Goal: Information Seeking & Learning: Learn about a topic

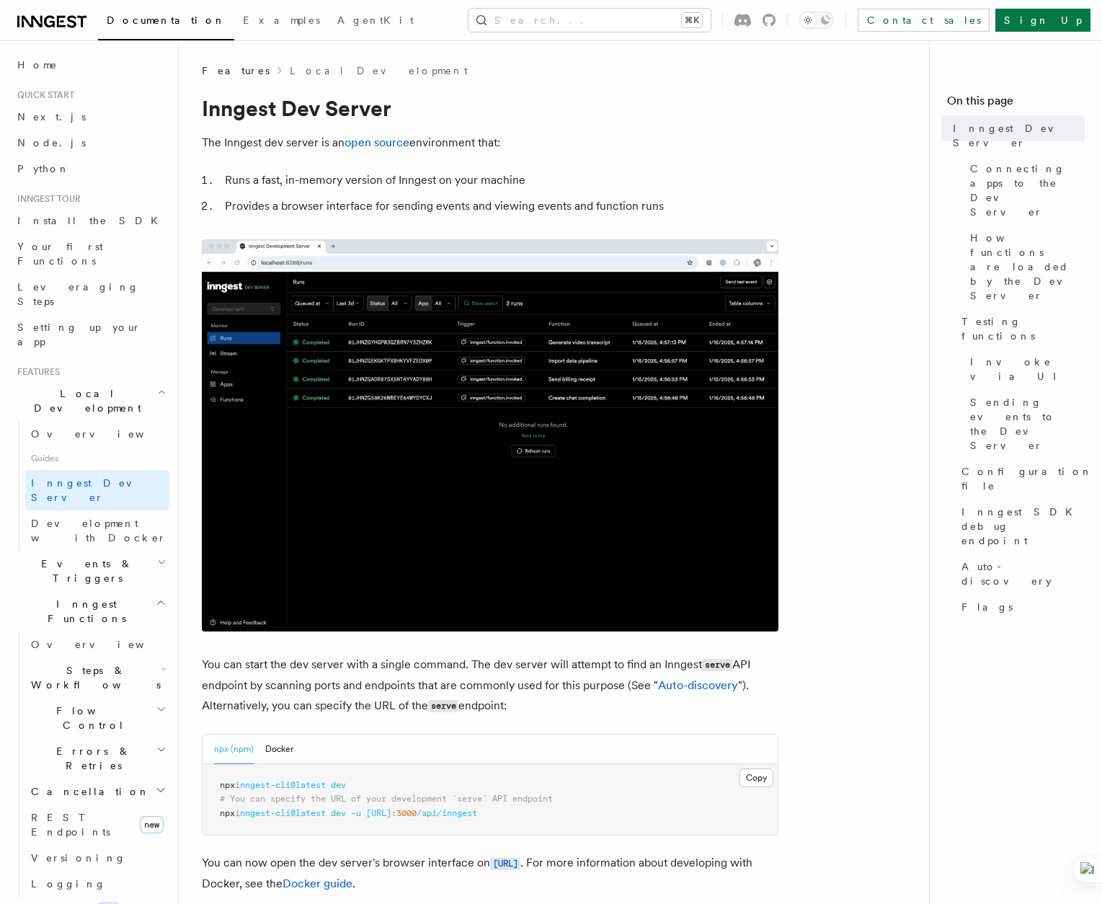
click at [581, 520] on img at bounding box center [490, 435] width 577 height 392
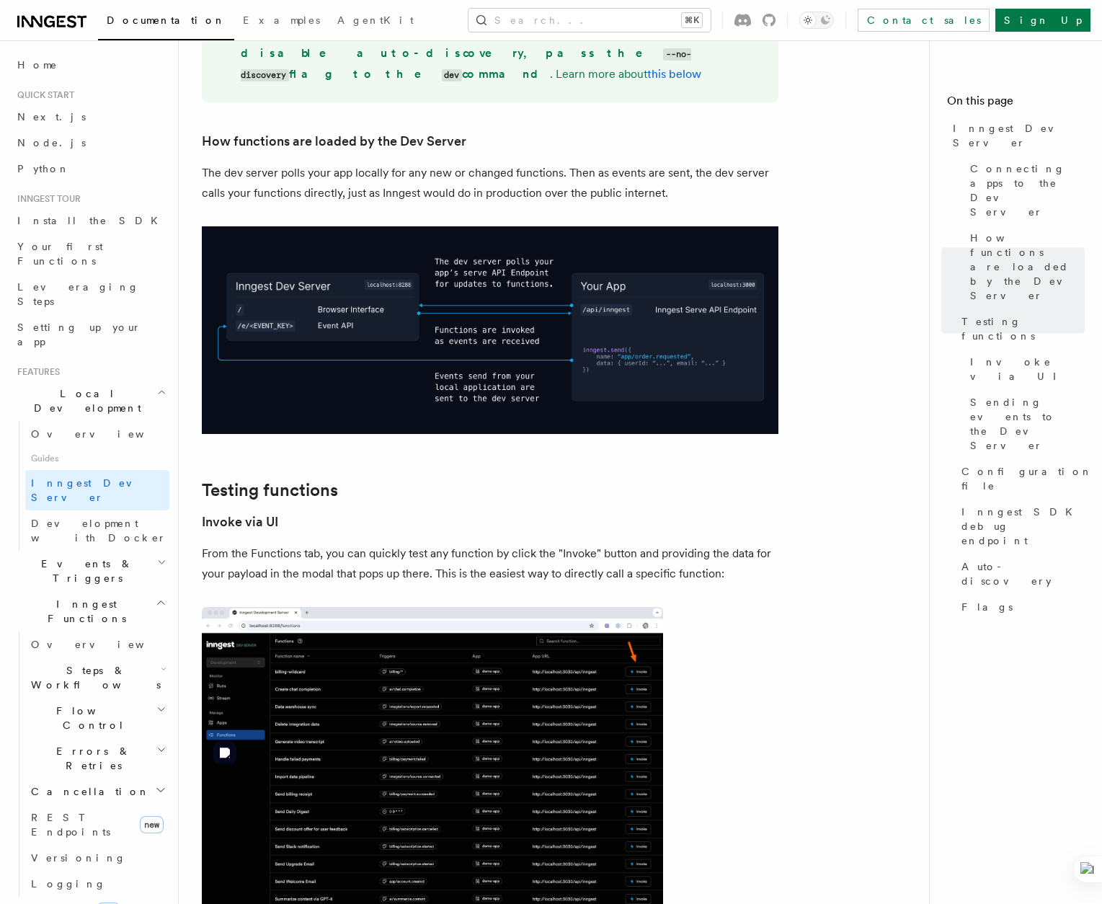
scroll to position [1298, 0]
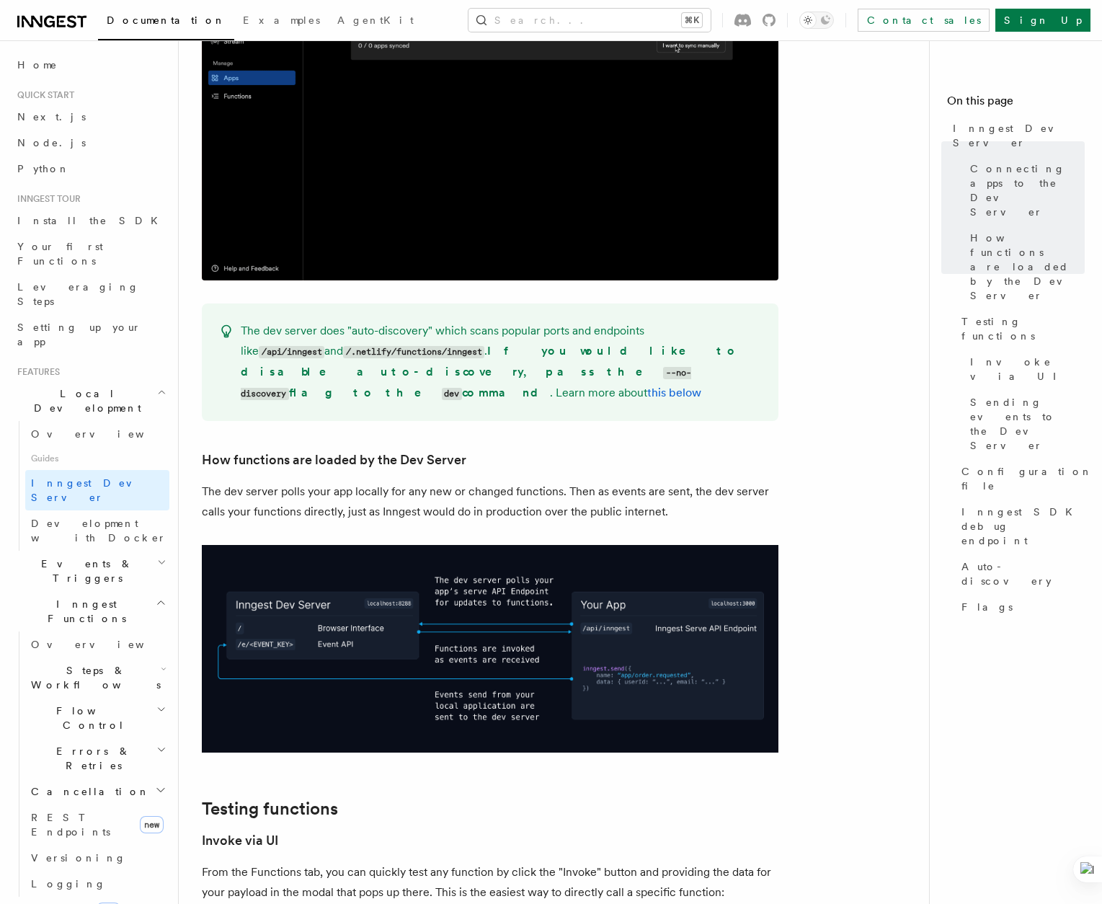
click at [160, 386] on icon "button" at bounding box center [161, 392] width 9 height 12
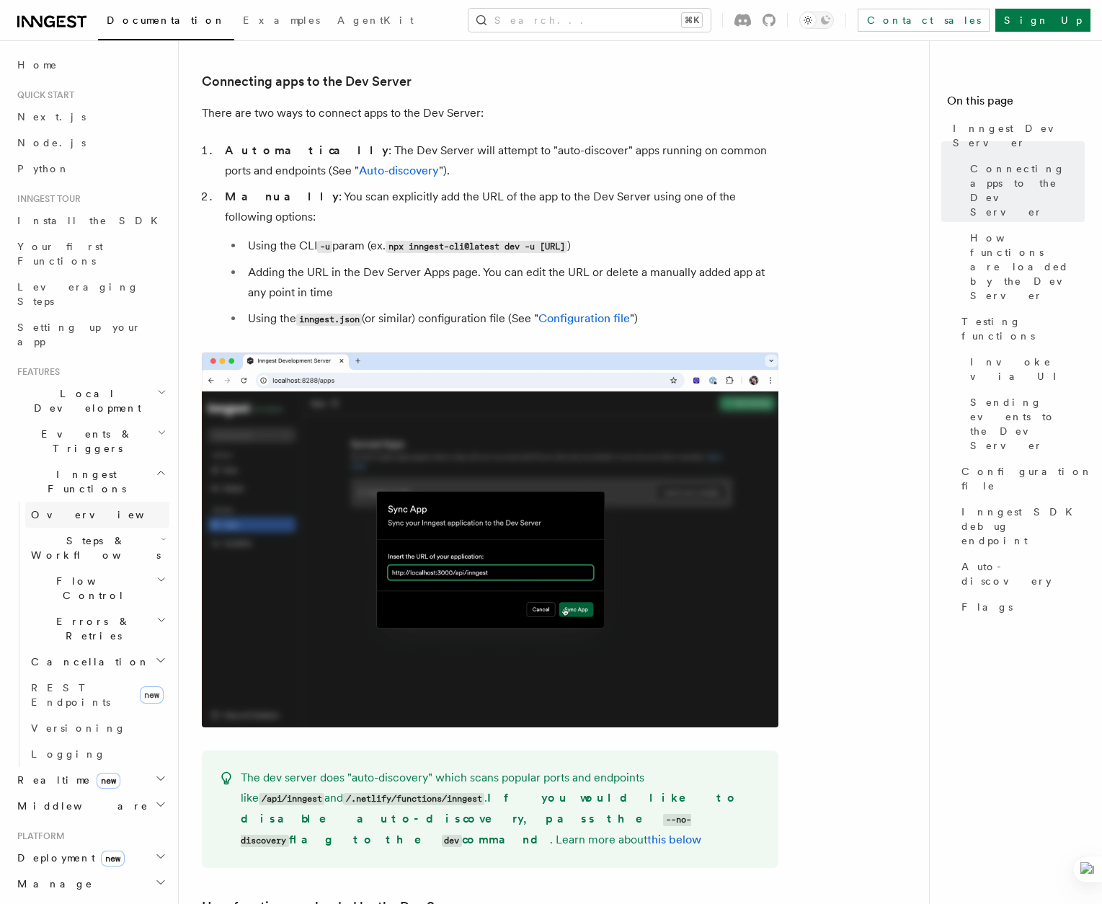
scroll to position [850, 0]
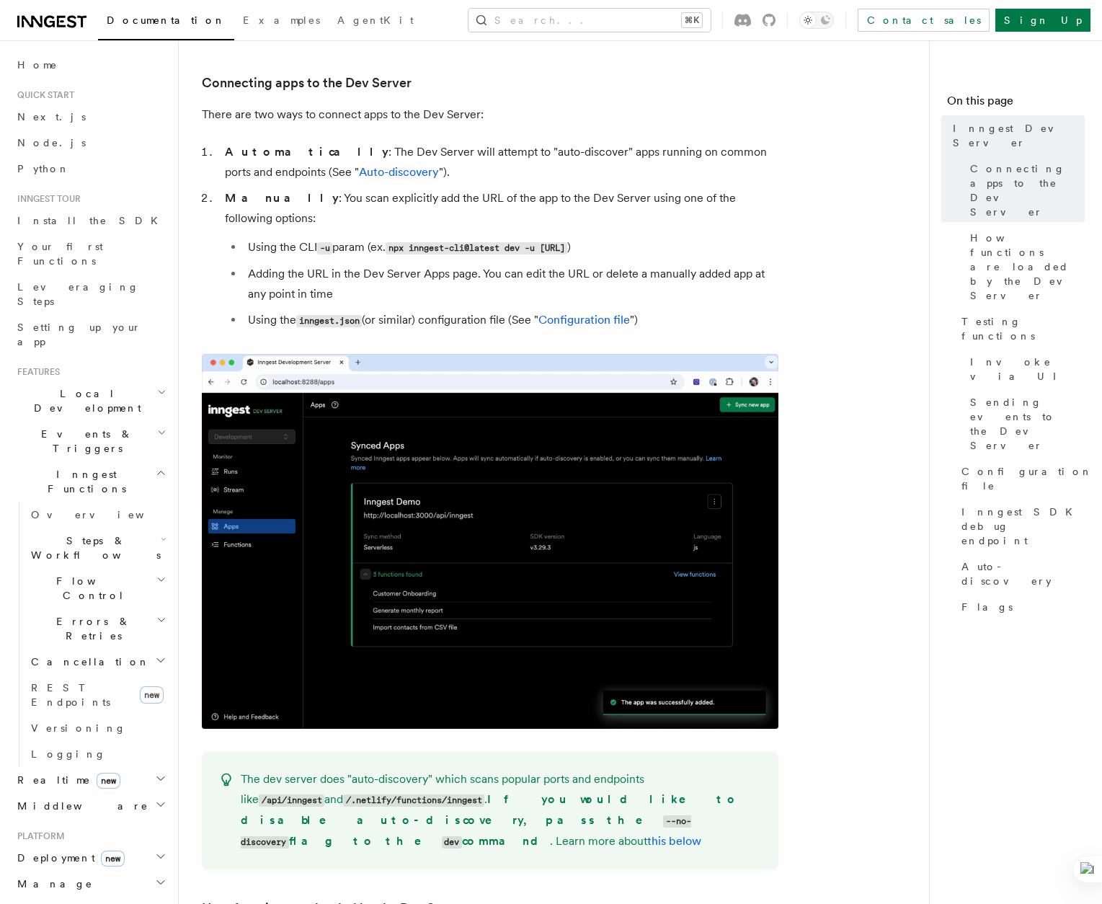
click at [156, 467] on icon "button" at bounding box center [161, 473] width 11 height 12
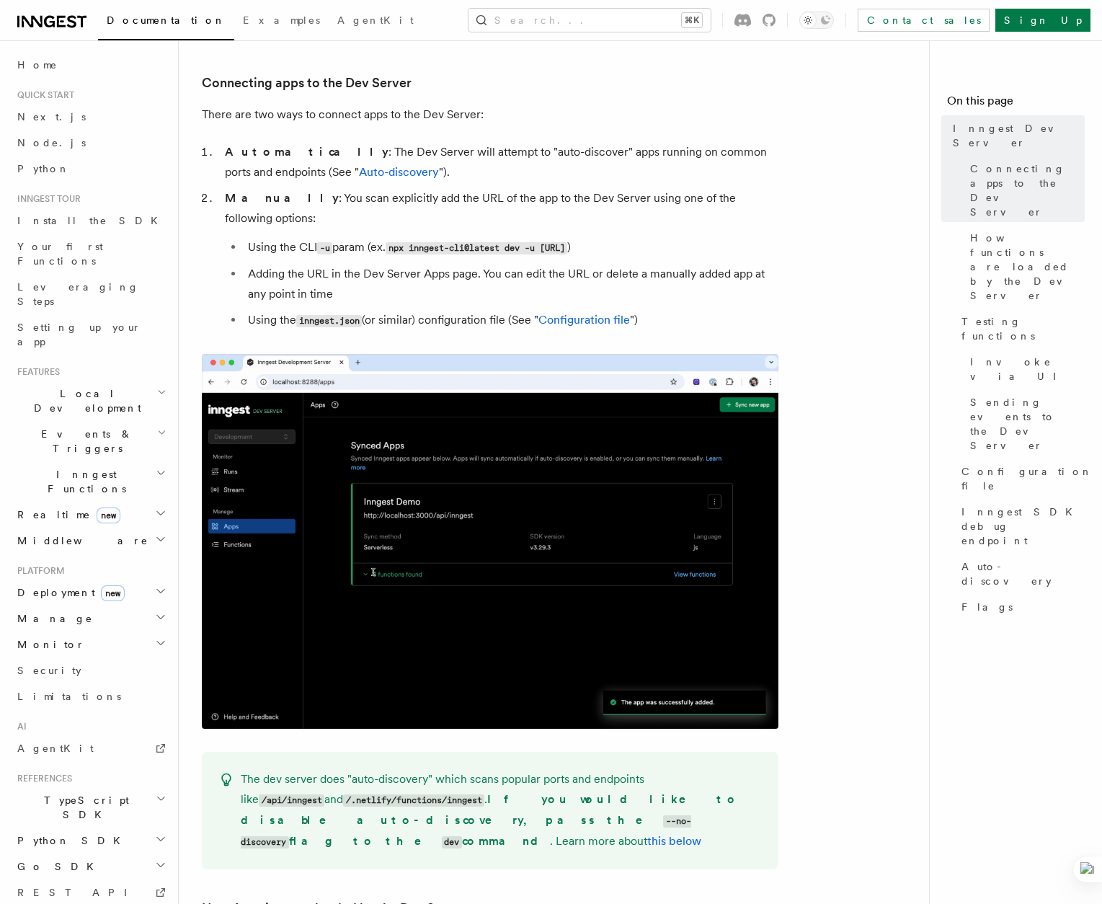
click at [156, 467] on icon "button" at bounding box center [161, 473] width 11 height 12
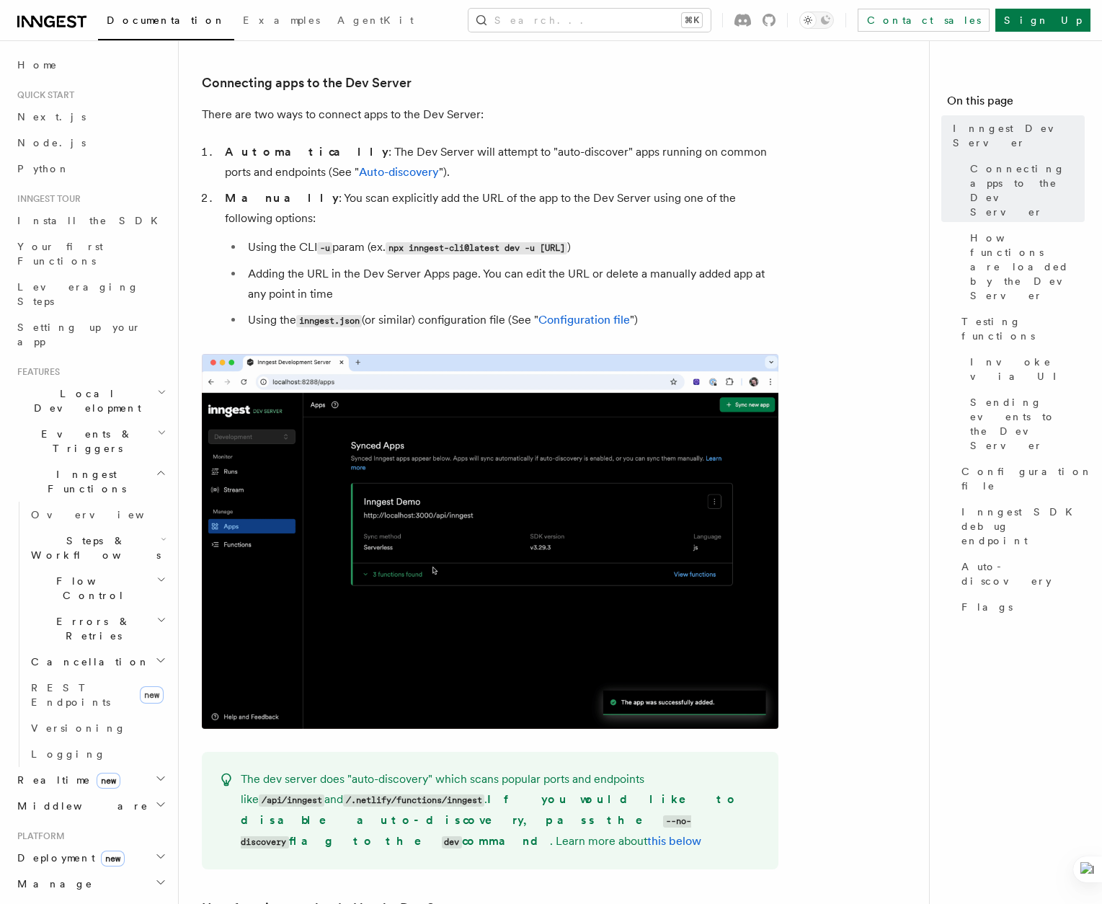
click at [115, 533] on span "Steps & Workflows" at bounding box center [93, 547] width 136 height 29
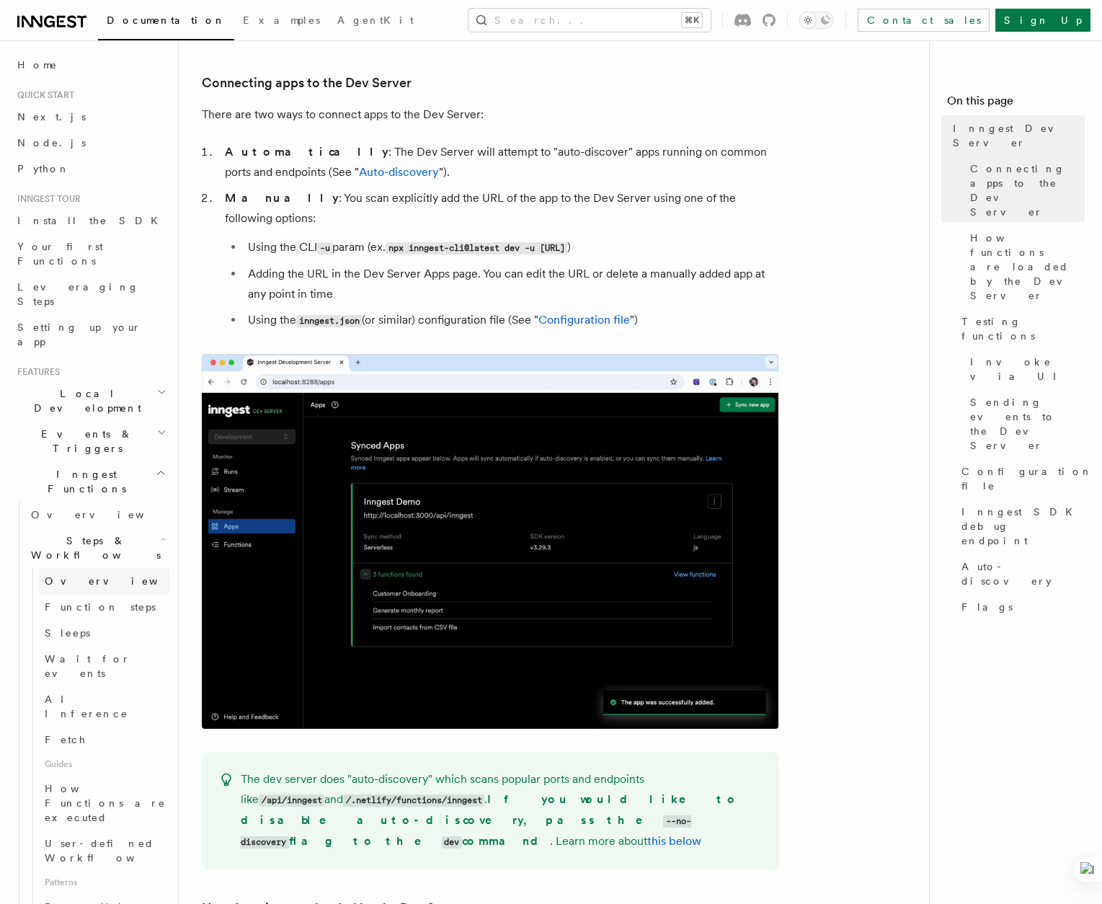
click at [115, 568] on link "Overview" at bounding box center [104, 581] width 130 height 26
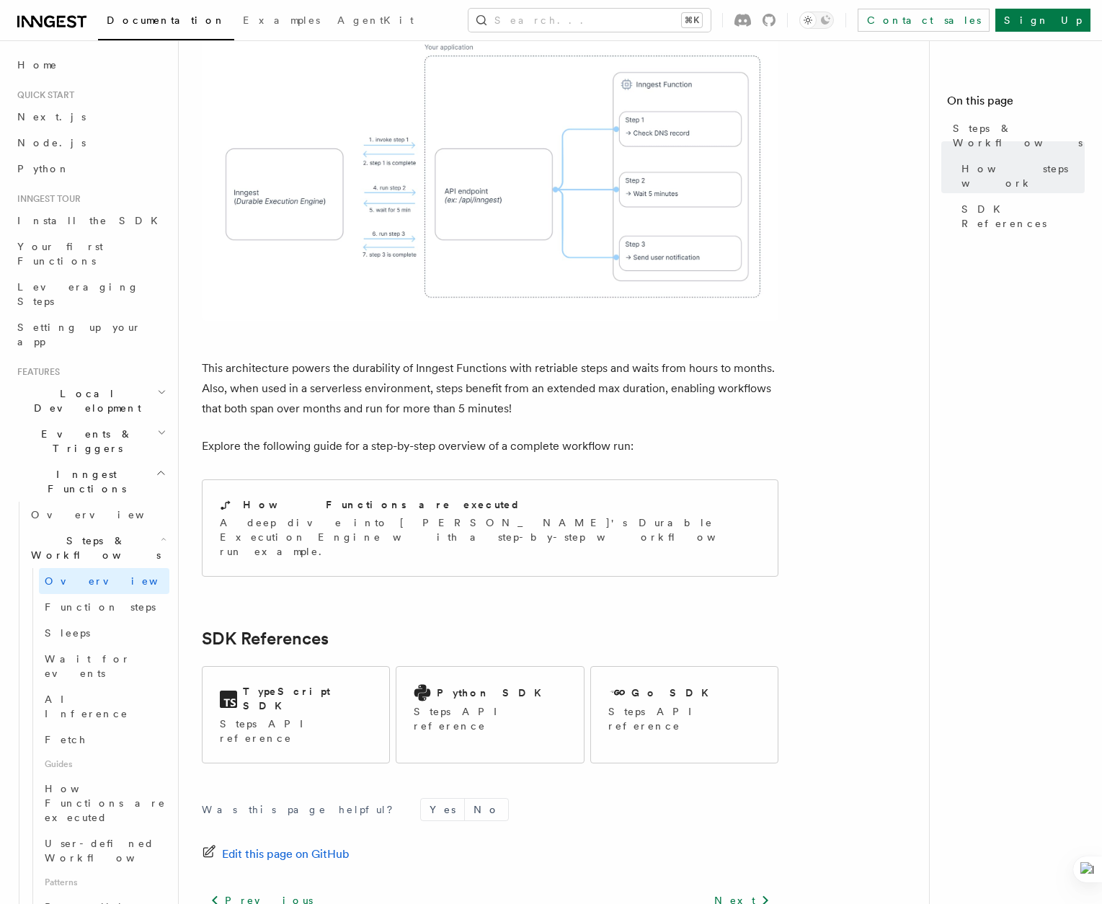
scroll to position [1200, 0]
click at [160, 467] on icon "button" at bounding box center [161, 473] width 11 height 12
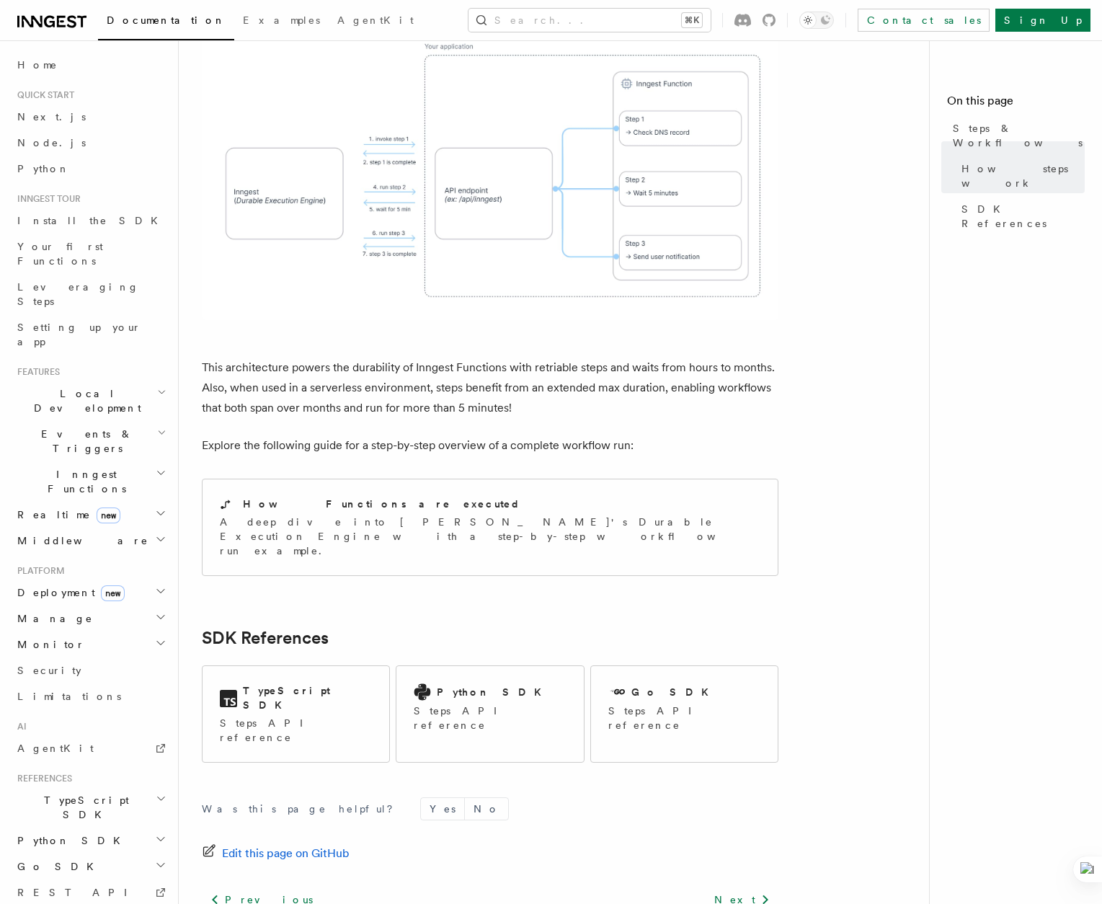
click at [161, 427] on icon "button" at bounding box center [161, 433] width 9 height 12
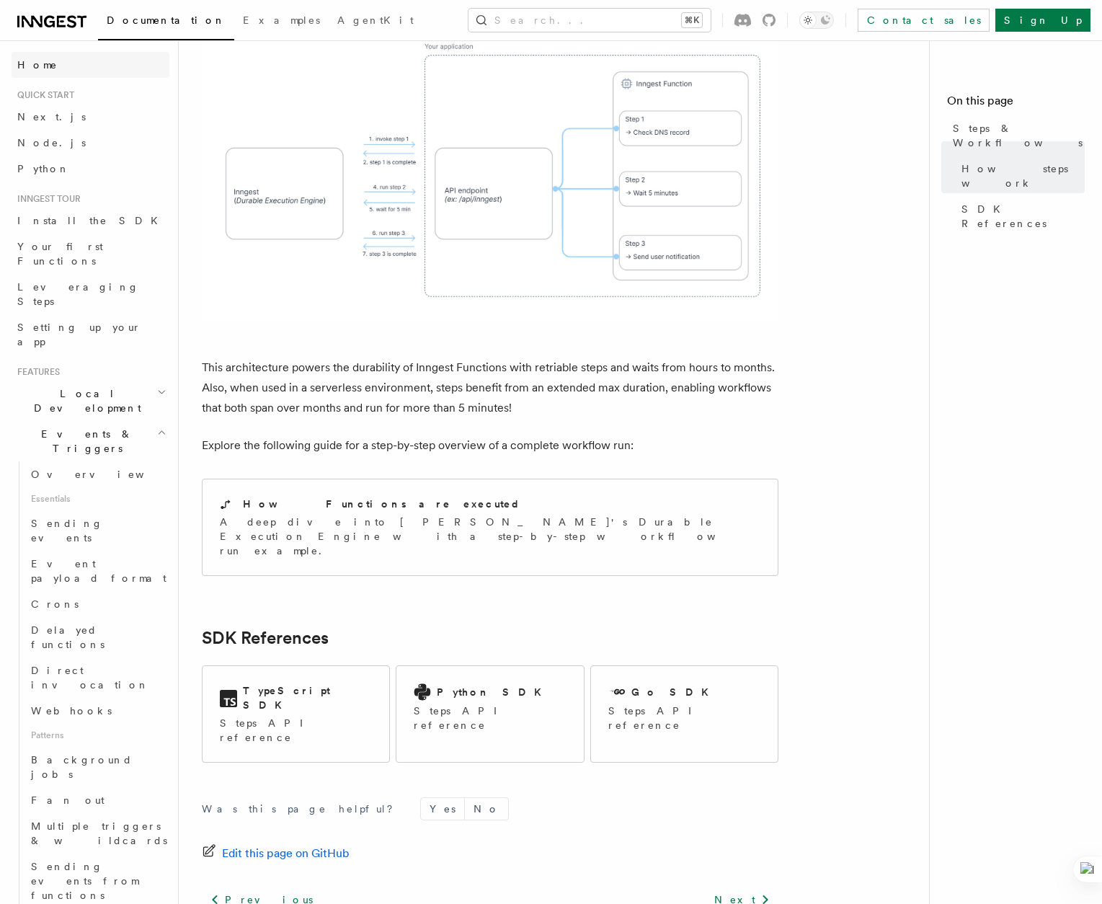
click at [41, 71] on span "Home" at bounding box center [37, 65] width 40 height 14
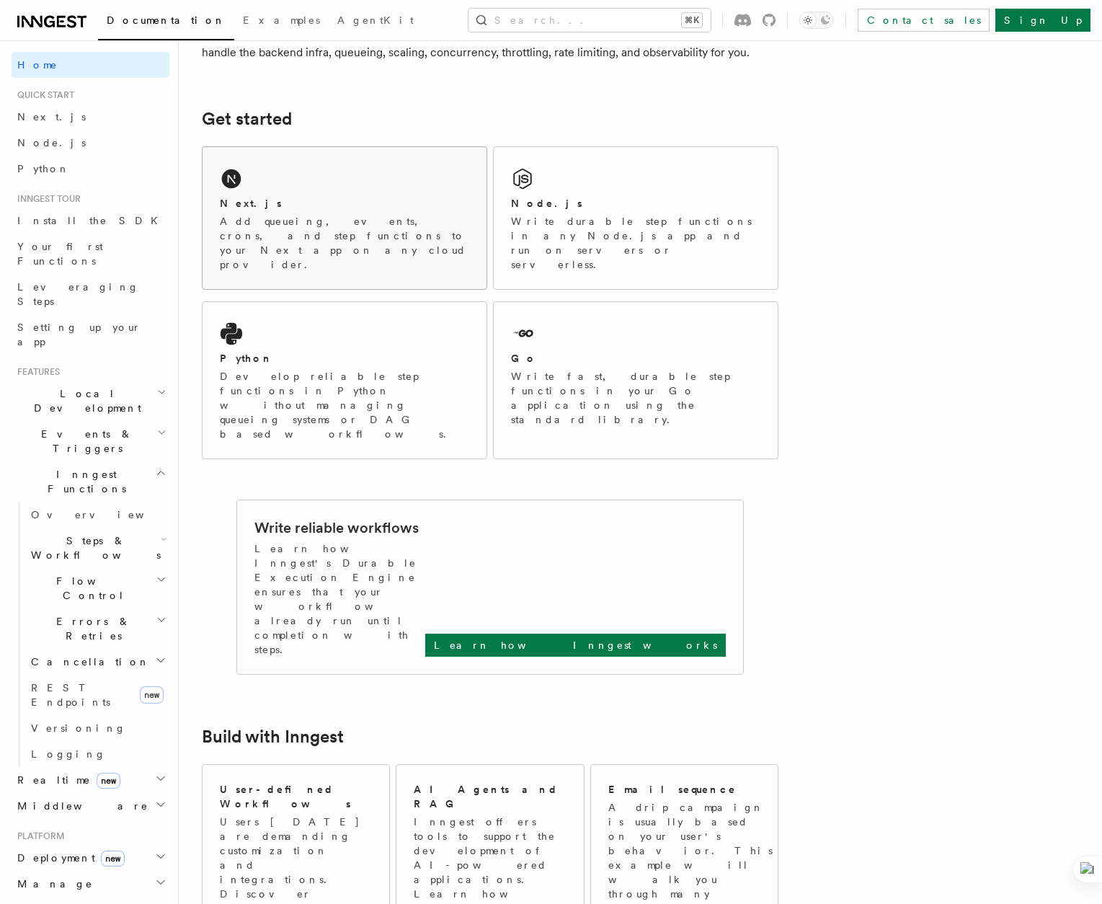
scroll to position [153, 0]
